Goal: Transaction & Acquisition: Download file/media

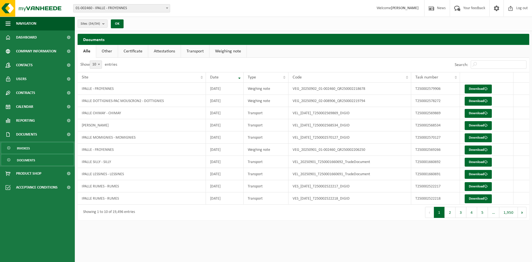
click at [24, 148] on span "Invoices" at bounding box center [23, 148] width 13 height 11
click at [104, 24] on b "submit" at bounding box center [104, 24] width 5 height 8
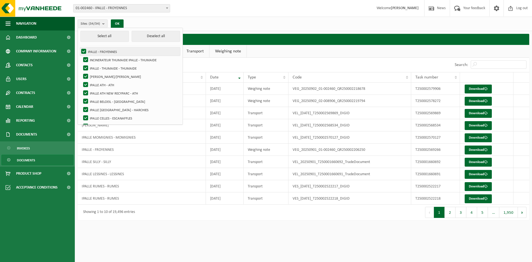
click at [86, 51] on label "IPALLE - FROYENNES" at bounding box center [130, 51] width 100 height 8
click at [79, 47] on input "IPALLE - FROYENNES" at bounding box center [79, 47] width 0 height 0
click at [86, 51] on label "IPALLE - FROYENNES" at bounding box center [130, 51] width 100 height 8
click at [79, 47] on input "IPALLE - FROYENNES" at bounding box center [79, 47] width 0 height 0
click at [154, 35] on button "Deselect all" at bounding box center [156, 36] width 49 height 11
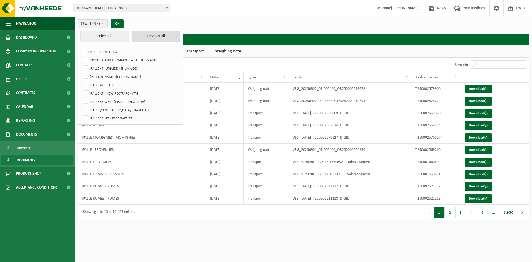
checkbox input "false"
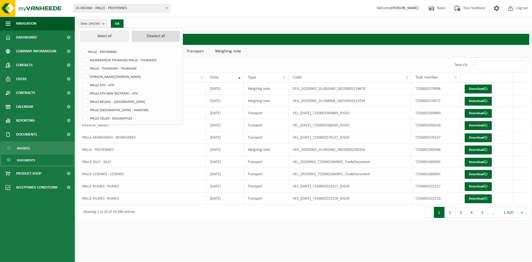
checkbox input "false"
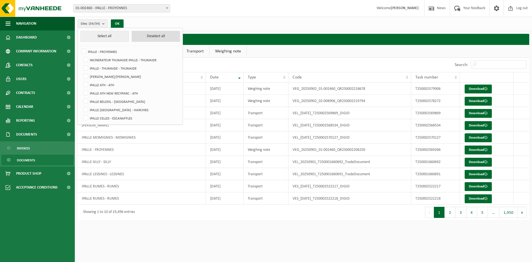
checkbox input "false"
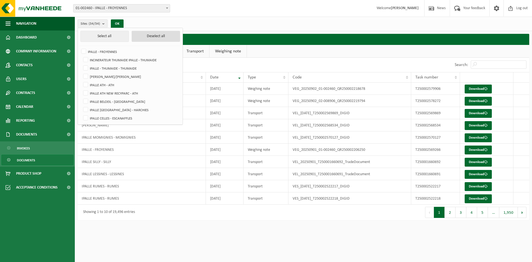
checkbox input "false"
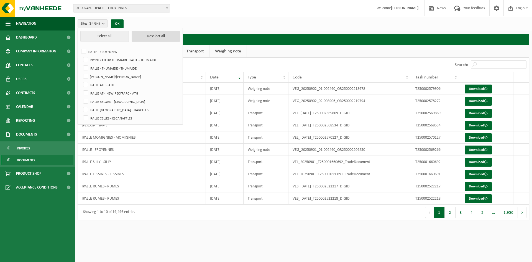
checkbox input "false"
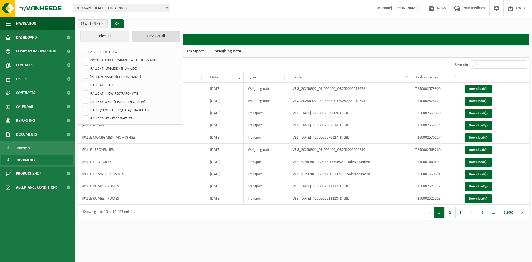
checkbox input "false"
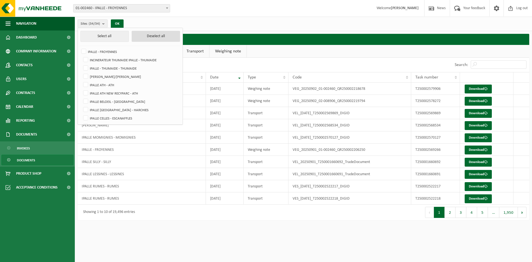
checkbox input "false"
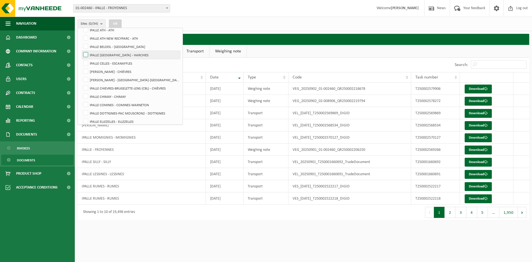
scroll to position [55, 0]
click at [86, 93] on label "IPALLE CHIMAY - CHIMAY" at bounding box center [131, 96] width 98 height 8
click at [81, 92] on input "IPALLE CHIMAY - CHIMAY" at bounding box center [81, 91] width 0 height 0
checkbox input "true"
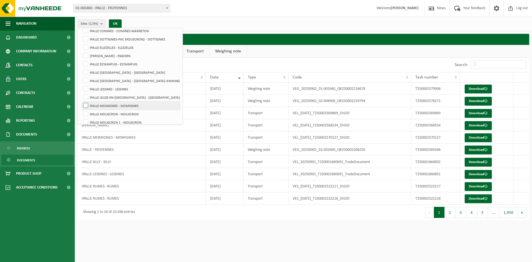
scroll to position [139, 0]
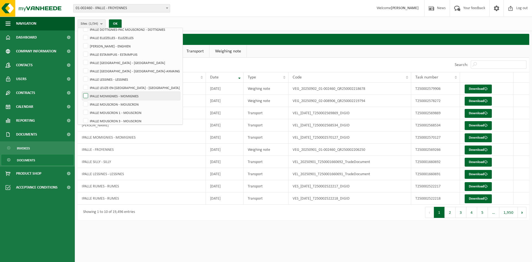
click at [85, 95] on label "IPALLE MOMIGNIES - MOMIGNIES" at bounding box center [131, 96] width 98 height 8
click at [81, 92] on input "IPALLE MOMIGNIES - MOMIGNIES" at bounding box center [81, 91] width 0 height 0
checkbox input "true"
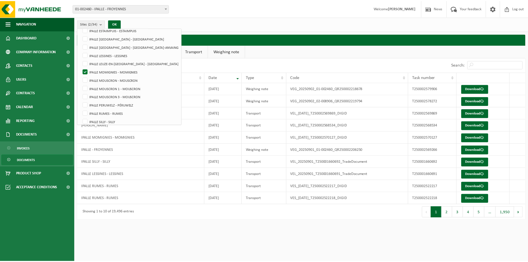
scroll to position [208, 0]
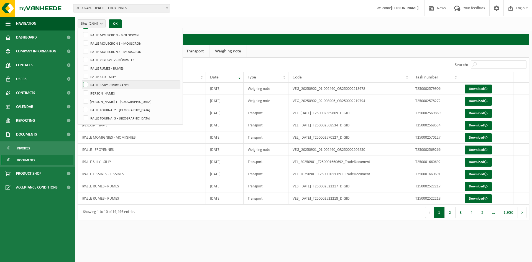
click at [87, 87] on label "IPALLE SIVRY - SIVRY-RANCE" at bounding box center [131, 85] width 98 height 8
click at [81, 81] on input "IPALLE SIVRY - SIVRY-RANCE" at bounding box center [81, 80] width 0 height 0
checkbox input "true"
click at [86, 93] on label "[PERSON_NAME]" at bounding box center [131, 93] width 98 height 8
click at [81, 89] on input "[PERSON_NAME]" at bounding box center [81, 89] width 0 height 0
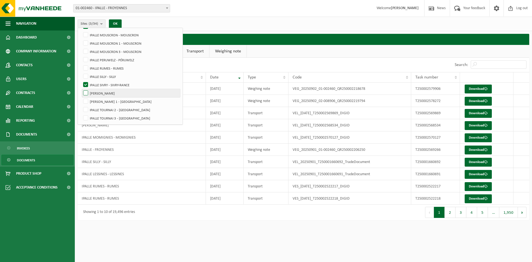
checkbox input "true"
click at [116, 23] on button "OK" at bounding box center [115, 23] width 13 height 9
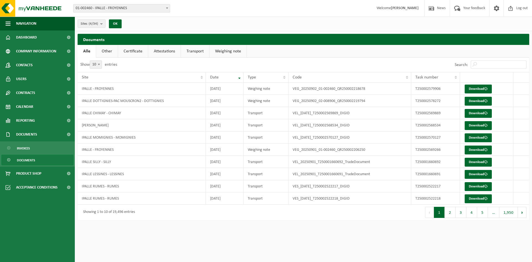
click at [100, 63] on span at bounding box center [99, 64] width 6 height 7
click at [100, 61] on select "10 25 50 100" at bounding box center [99, 60] width 17 height 0
select select "100"
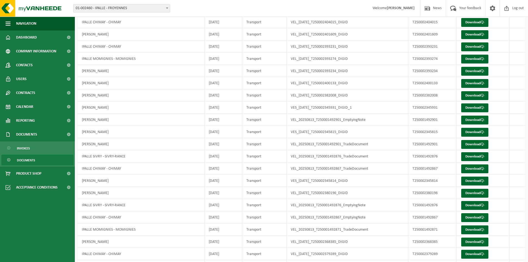
scroll to position [1061, 0]
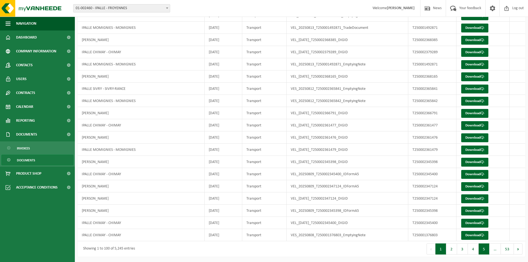
click at [482, 247] on button "5" at bounding box center [484, 248] width 11 height 11
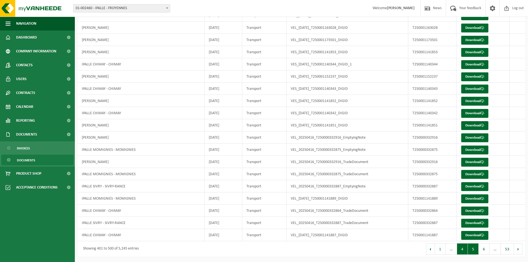
click at [465, 246] on button "4" at bounding box center [462, 248] width 11 height 11
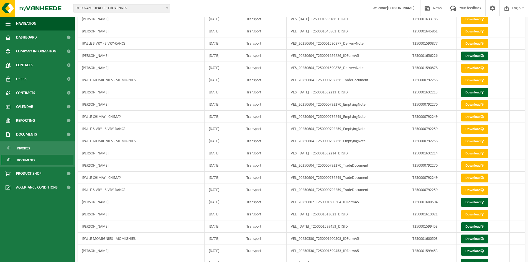
scroll to position [534, 0]
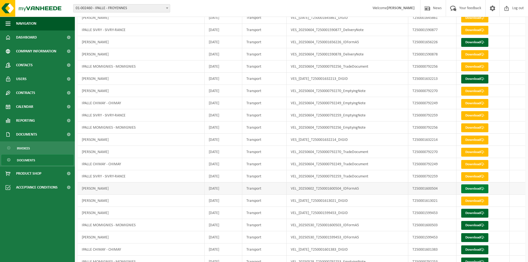
click at [480, 188] on link "Download" at bounding box center [474, 188] width 27 height 9
click at [475, 163] on link "Download" at bounding box center [474, 164] width 27 height 9
click at [474, 102] on link "Download" at bounding box center [474, 103] width 27 height 9
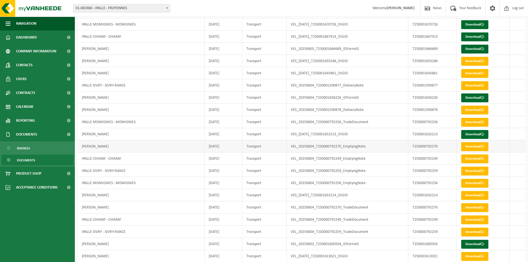
scroll to position [451, 0]
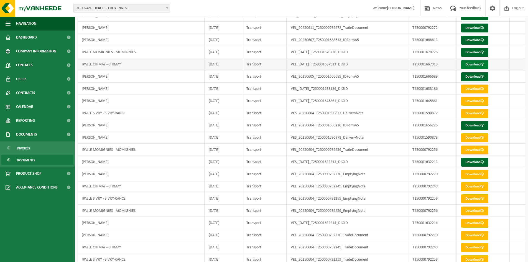
click at [471, 66] on link "Download" at bounding box center [474, 64] width 27 height 9
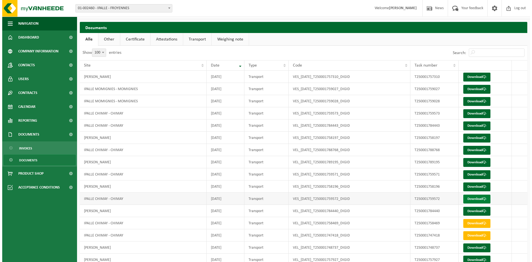
scroll to position [0, 0]
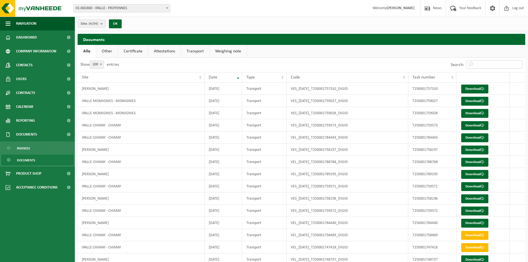
click at [482, 64] on input "Search:" at bounding box center [495, 64] width 56 height 8
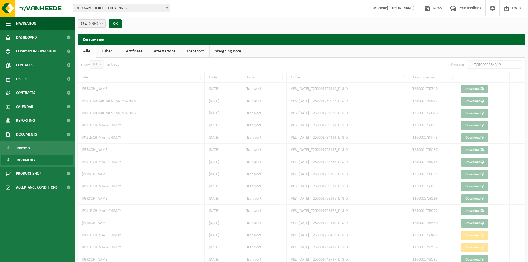
click at [115, 26] on button "OK" at bounding box center [115, 23] width 13 height 9
click at [114, 23] on button "OK" at bounding box center [115, 23] width 13 height 9
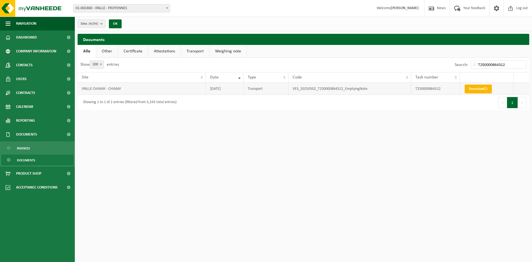
click at [473, 91] on link "Download" at bounding box center [478, 89] width 27 height 9
click at [510, 65] on input "T250000864312" at bounding box center [499, 64] width 56 height 8
click at [478, 86] on link "Download" at bounding box center [478, 89] width 27 height 9
click at [512, 63] on input "T250000878912" at bounding box center [499, 64] width 56 height 8
click at [472, 91] on link "Download" at bounding box center [478, 89] width 27 height 9
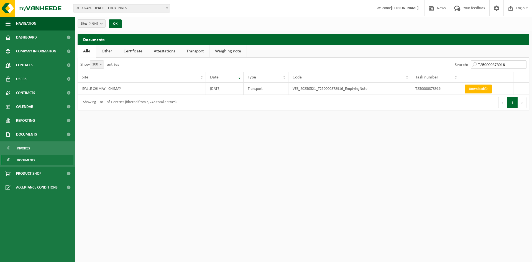
click at [509, 65] on input "T250000878916" at bounding box center [499, 64] width 56 height 8
type input "T250000878939"
click at [468, 88] on link "Download" at bounding box center [478, 89] width 27 height 9
